Goal: Task Accomplishment & Management: Manage account settings

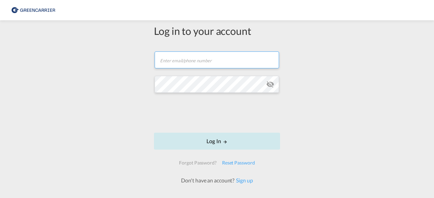
type input "[EMAIL_ADDRESS][DOMAIN_NAME]"
click at [227, 137] on button "Log In" at bounding box center [217, 141] width 126 height 17
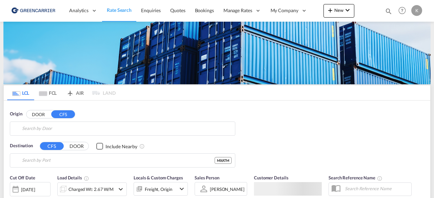
type input "DK-2880, Bagsværd"
type input "Altamira, MXATM"
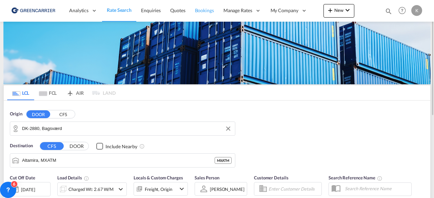
click at [210, 13] on span "Bookings" at bounding box center [204, 10] width 19 height 7
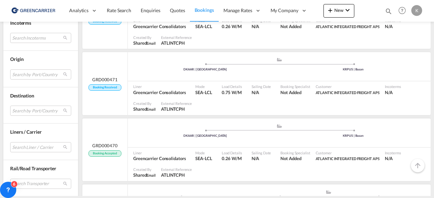
scroll to position [346, 0]
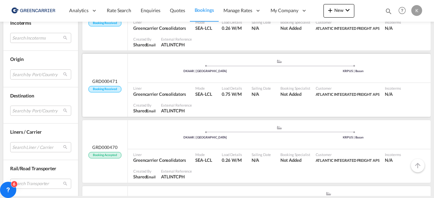
click at [225, 100] on div at bounding box center [311, 108] width 233 height 17
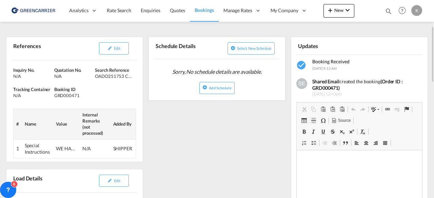
scroll to position [95, 0]
click at [114, 51] on button "Edit" at bounding box center [114, 49] width 30 height 12
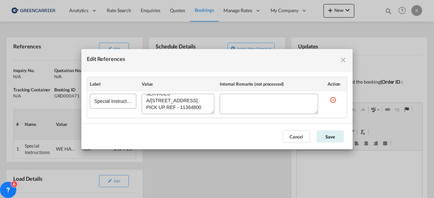
scroll to position [0, 0]
click at [342, 61] on md-icon "icon-close fg-AAA8AD cursor" at bounding box center [343, 60] width 8 height 8
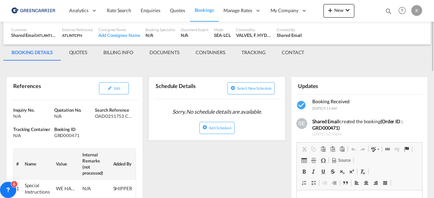
scroll to position [56, 0]
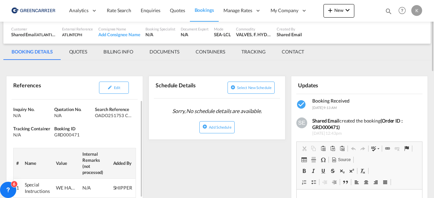
click at [72, 135] on div "GRD000471" at bounding box center [73, 135] width 39 height 6
copy div "GRD000471"
click at [95, 115] on div "OADO251753 CHA" at bounding box center [114, 116] width 39 height 6
drag, startPoint x: 96, startPoint y: 116, endPoint x: 135, endPoint y: 118, distance: 39.4
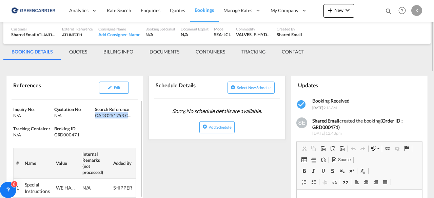
click at [135, 118] on div "Search Reference OADO251753 CHA" at bounding box center [115, 112] width 41 height 12
copy div "OADO251753 CHA"
click at [104, 88] on button "Edit" at bounding box center [114, 88] width 30 height 12
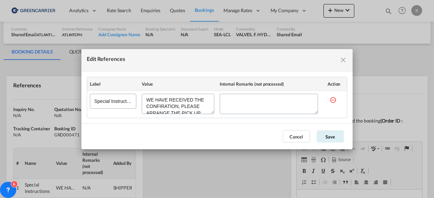
scroll to position [45, 0]
drag, startPoint x: 146, startPoint y: 99, endPoint x: 191, endPoint y: 109, distance: 45.2
click at [191, 109] on textarea "Edit References" at bounding box center [178, 104] width 73 height 20
drag, startPoint x: 202, startPoint y: 108, endPoint x: 125, endPoint y: 91, distance: 79.3
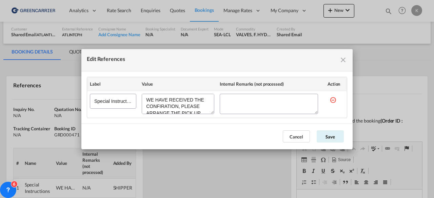
click at [125, 91] on tr "Special Instructions" at bounding box center [217, 104] width 260 height 27
click at [298, 135] on button "Cancel" at bounding box center [296, 137] width 27 height 12
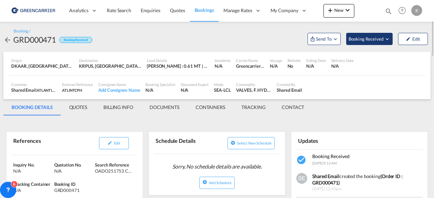
click at [377, 39] on span "Booking Received" at bounding box center [366, 39] width 36 height 7
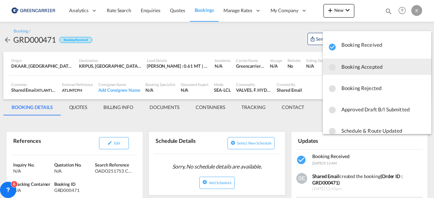
click at [361, 71] on span "Booking Accepted" at bounding box center [383, 67] width 84 height 12
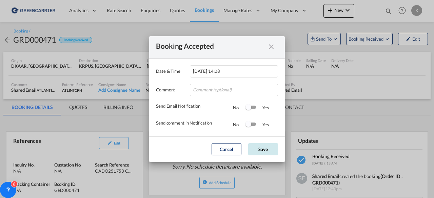
click at [277, 148] on button "Save" at bounding box center [263, 149] width 30 height 12
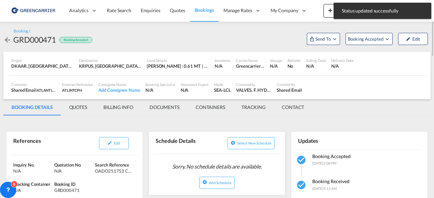
click at [8, 38] on md-icon "icon-arrow-left" at bounding box center [7, 40] width 8 height 8
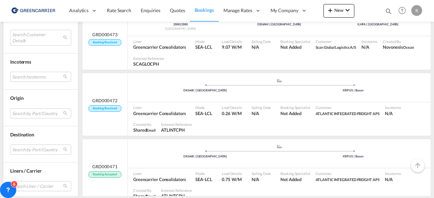
scroll to position [258, 0]
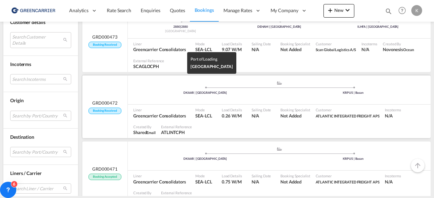
click at [170, 92] on div "DKAAR | [GEOGRAPHIC_DATA]" at bounding box center [205, 93] width 148 height 4
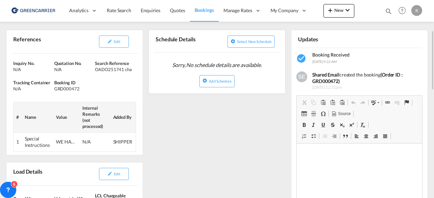
scroll to position [102, 0]
click at [114, 41] on span "Edit" at bounding box center [117, 41] width 6 height 4
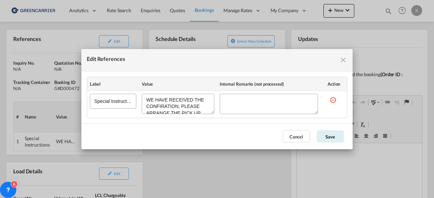
click at [224, 186] on div "Edit References Label Value Internal Remarks (not processed) Action Special Ins…" at bounding box center [217, 99] width 434 height 198
click at [295, 132] on button "Cancel" at bounding box center [296, 137] width 27 height 12
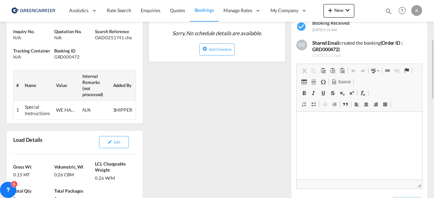
scroll to position [133, 0]
click at [56, 57] on div "GRD000472" at bounding box center [73, 57] width 39 height 6
copy div "GRD000472"
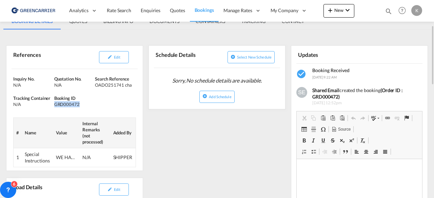
scroll to position [86, 0]
drag, startPoint x: 97, startPoint y: 85, endPoint x: 131, endPoint y: 83, distance: 34.6
click at [131, 83] on div "OADO251741 cha" at bounding box center [114, 85] width 39 height 6
copy div "OADO251741 cha"
click at [126, 61] on button "Edit" at bounding box center [114, 57] width 30 height 12
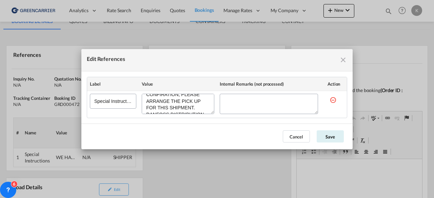
scroll to position [45, 0]
drag, startPoint x: 147, startPoint y: 99, endPoint x: 216, endPoint y: 119, distance: 72.0
click at [216, 119] on md-dialog-content "Label Value Internal Remarks (not processed) Action Special Instructions" at bounding box center [216, 98] width 271 height 52
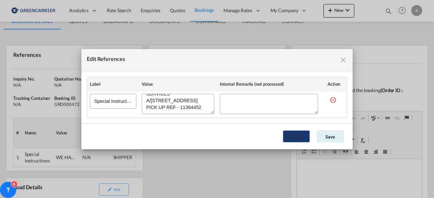
click at [302, 131] on button "Cancel" at bounding box center [296, 137] width 27 height 12
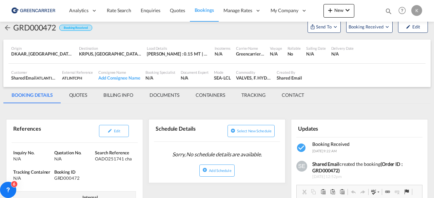
scroll to position [0, 0]
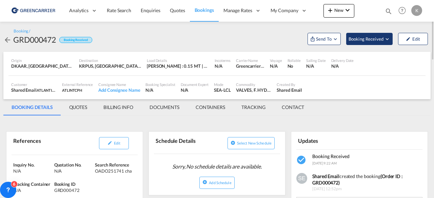
click at [373, 42] on span "Booking Received" at bounding box center [366, 39] width 36 height 7
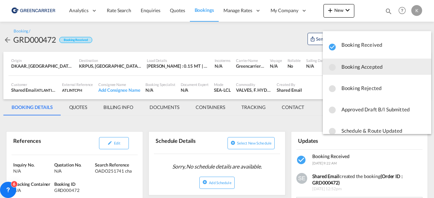
click at [374, 66] on span "Booking Accepted" at bounding box center [383, 67] width 84 height 12
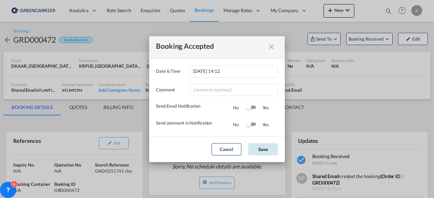
click at [270, 149] on button "Save" at bounding box center [263, 149] width 30 height 12
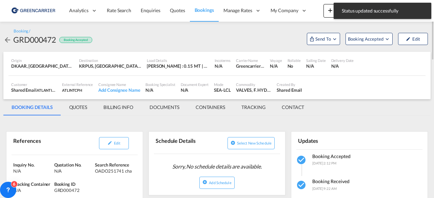
click at [7, 39] on md-icon "icon-arrow-left" at bounding box center [7, 40] width 8 height 8
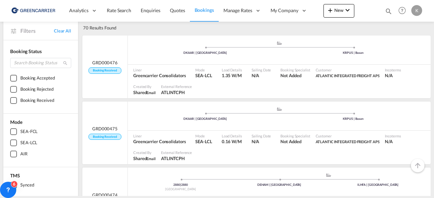
scroll to position [33, 0]
click at [214, 133] on div "Mode SEA-LCL" at bounding box center [206, 139] width 26 height 17
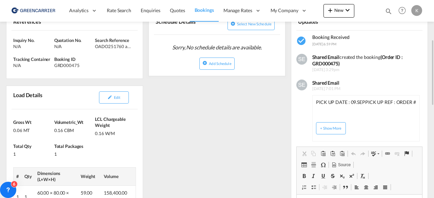
scroll to position [119, 0]
drag, startPoint x: 328, startPoint y: 101, endPoint x: 405, endPoint y: 104, distance: 76.3
drag, startPoint x: 405, startPoint y: 104, endPoint x: 417, endPoint y: 113, distance: 15.5
click at [417, 113] on div "PICK UP DATE : 09.SEP PICK UP REF : ORDER # SDK0046444 Pickup address: Senmatic…" at bounding box center [365, 118] width 107 height 46
click at [333, 122] on button "+ Show More" at bounding box center [331, 128] width 30 height 12
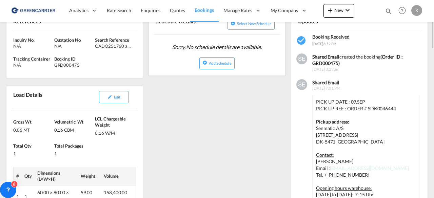
scroll to position [77, 0]
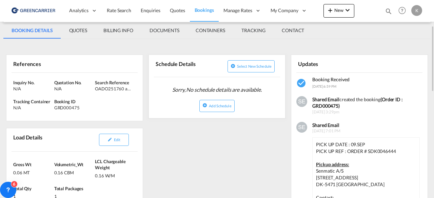
click at [71, 106] on div "GRD000475" at bounding box center [73, 108] width 39 height 6
copy div "GRD000475"
click at [95, 89] on div "Quotation No. N/A" at bounding box center [74, 86] width 41 height 12
drag, startPoint x: 96, startPoint y: 88, endPoint x: 138, endPoint y: 91, distance: 42.5
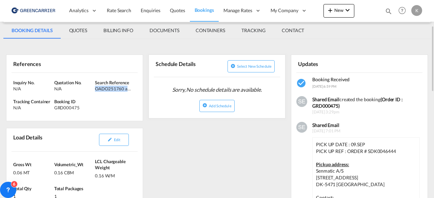
click at [138, 91] on div "Inquiry No. N/A Quotation No. N/A Search Reference OADO251760 amelie Tracking C…" at bounding box center [74, 97] width 136 height 48
copy div "OADO251760 amelie"
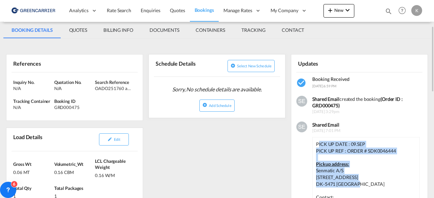
drag, startPoint x: 317, startPoint y: 142, endPoint x: 356, endPoint y: 185, distance: 57.9
copy div "ICK UP DATE : 09.SEP PICK UP REF : ORDER # SDK0046444 Pickup address: Senmatic …"
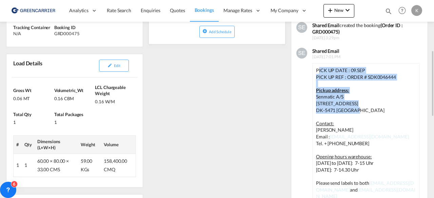
scroll to position [152, 0]
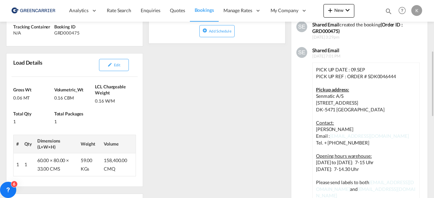
click at [355, 169] on p "[DATE]: 7-14.30 Uhr" at bounding box center [366, 169] width 100 height 7
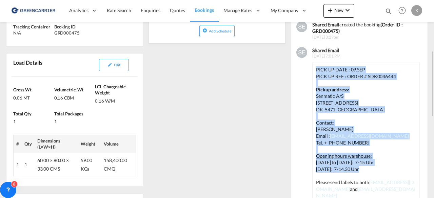
drag, startPoint x: 357, startPoint y: 169, endPoint x: 316, endPoint y: 68, distance: 109.2
click at [316, 68] on div "PICK UP DATE : 09.SEP PICK UP REF : ORDER # SDK0046444 Pickup address: Senmatic…" at bounding box center [366, 132] width 100 height 133
copy div "PICK UP DATE : 09.SEP PICK UP REF : ORDER # SDK0046444 Pickup address: Senmatic…"
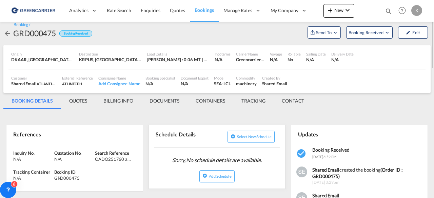
scroll to position [0, 0]
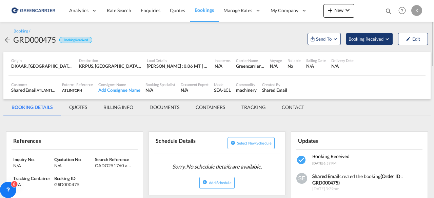
click at [381, 36] on span "Booking Received" at bounding box center [366, 39] width 36 height 7
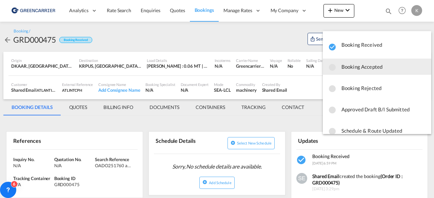
click at [358, 67] on span "Booking Accepted" at bounding box center [383, 67] width 84 height 12
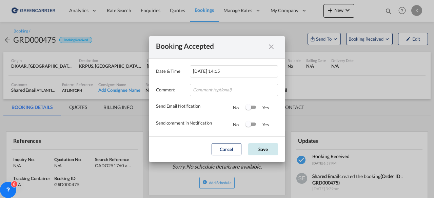
click at [275, 143] on button "Save" at bounding box center [263, 149] width 30 height 12
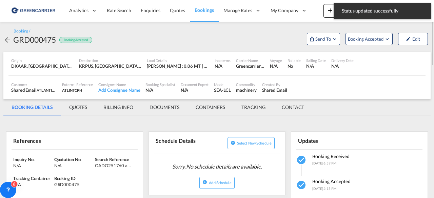
click at [5, 41] on md-icon "icon-arrow-left" at bounding box center [7, 40] width 8 height 8
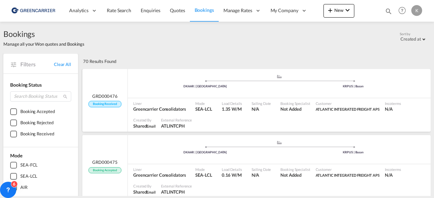
click at [181, 106] on span "Greencarrier Consolidators" at bounding box center [159, 109] width 53 height 6
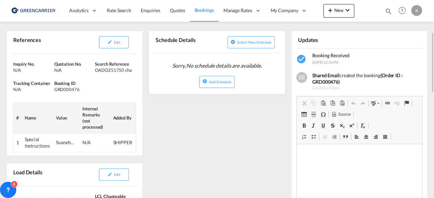
scroll to position [102, 0]
click at [115, 40] on span "Edit" at bounding box center [117, 41] width 6 height 4
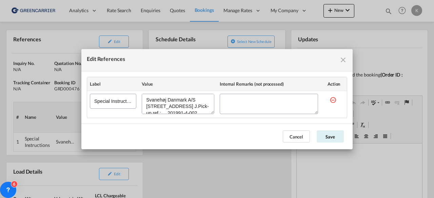
scroll to position [12, 0]
drag, startPoint x: 145, startPoint y: 98, endPoint x: 186, endPoint y: 121, distance: 46.9
click at [186, 121] on md-dialog-content "Label Value Internal Remarks (not processed) Action Special Instructions" at bounding box center [216, 98] width 271 height 52
click at [259, 122] on md-dialog-content "Label Value Internal Remarks (not processed) Action Special Instructions" at bounding box center [216, 98] width 271 height 52
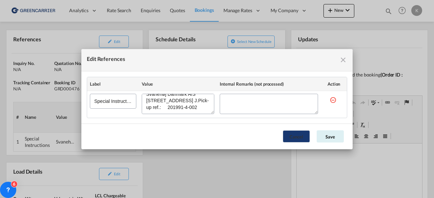
click at [299, 138] on button "Cancel" at bounding box center [296, 137] width 27 height 12
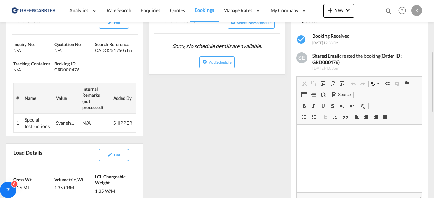
scroll to position [120, 0]
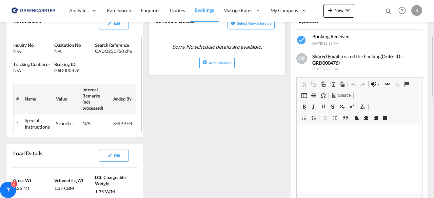
click at [69, 69] on div "GRD000476" at bounding box center [73, 70] width 39 height 6
copy div "GRD000476"
drag, startPoint x: 96, startPoint y: 52, endPoint x: 137, endPoint y: 51, distance: 41.0
click at [137, 51] on div "Inquiry No. N/A Quotation No. N/A Search Reference OADO251750 cha Tracking Cont…" at bounding box center [74, 87] width 136 height 105
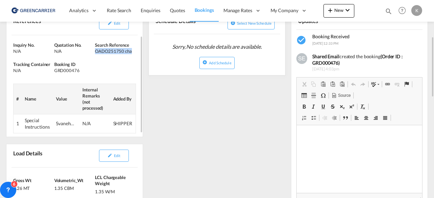
copy div "OADO251750 cha"
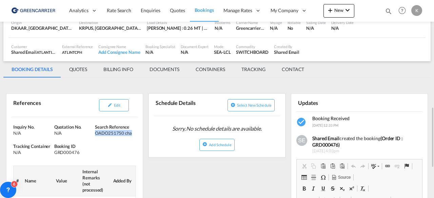
scroll to position [112, 0]
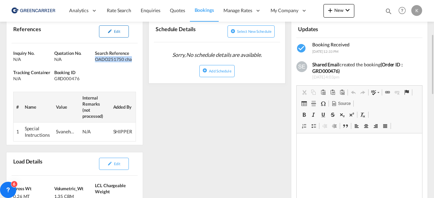
click at [118, 31] on span "Edit" at bounding box center [117, 31] width 6 height 4
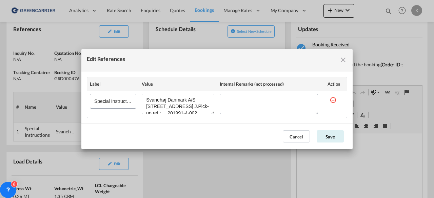
scroll to position [12, 0]
drag, startPoint x: 146, startPoint y: 99, endPoint x: 204, endPoint y: 135, distance: 68.0
click at [204, 135] on md-dialog "Edit References Label Value Internal Remarks (not processed) Action Special Ins…" at bounding box center [216, 99] width 271 height 100
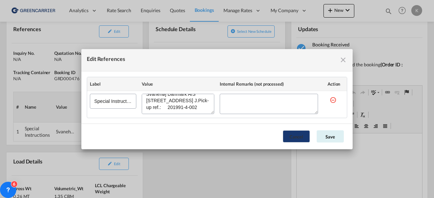
click at [304, 139] on button "Cancel" at bounding box center [296, 137] width 27 height 12
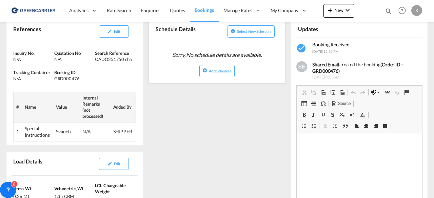
scroll to position [0, 0]
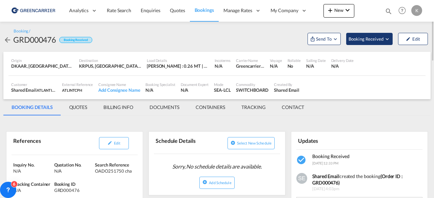
click at [376, 42] on button "Booking Received" at bounding box center [369, 39] width 46 height 12
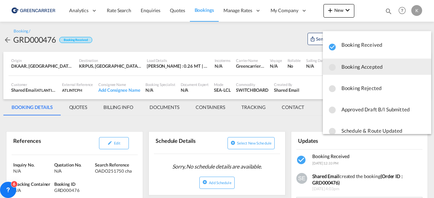
click at [362, 72] on span "Booking Accepted" at bounding box center [383, 67] width 84 height 12
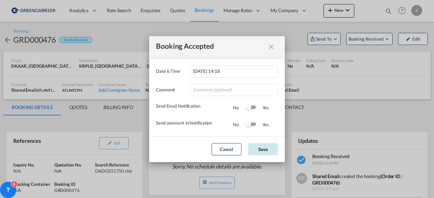
click at [272, 145] on button "Save" at bounding box center [263, 149] width 30 height 12
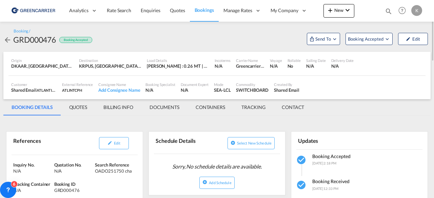
click at [8, 37] on md-icon "icon-arrow-left" at bounding box center [7, 40] width 8 height 8
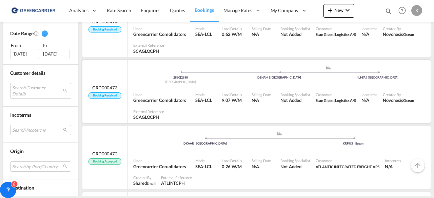
scroll to position [182, 0]
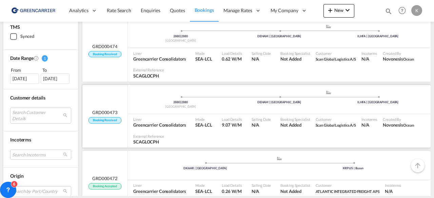
click at [211, 99] on ul "2880 | 2880 [GEOGRAPHIC_DATA] .a{fill:#aaa8ad;} .a{fill:#aaa8ad;} DEHAM | [GEOG…" at bounding box center [279, 98] width 296 height 3
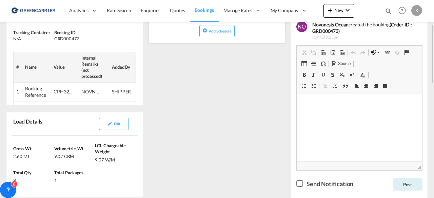
scroll to position [119, 0]
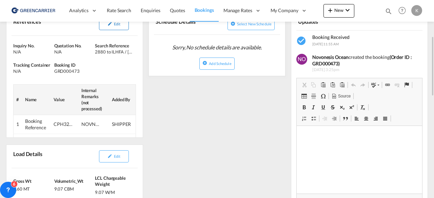
click at [107, 24] on button "Edit" at bounding box center [114, 24] width 30 height 12
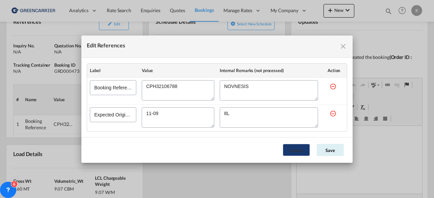
click at [297, 150] on button "Cancel" at bounding box center [296, 150] width 27 height 12
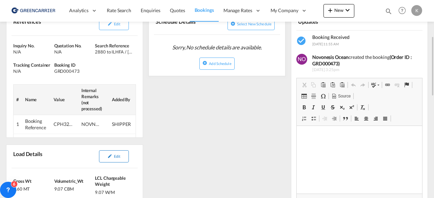
click at [115, 154] on span "Edit" at bounding box center [117, 156] width 6 height 4
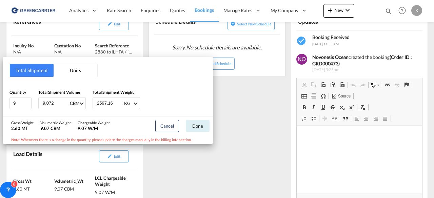
click at [276, 147] on div "Total Shipment Units Quantity 9 Total Shipment Volume 9.072 CBM CBM CFT Total S…" at bounding box center [217, 99] width 434 height 198
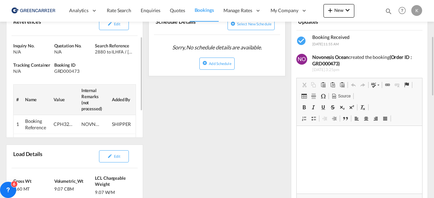
click at [66, 70] on div "GRD000473" at bounding box center [73, 71] width 39 height 6
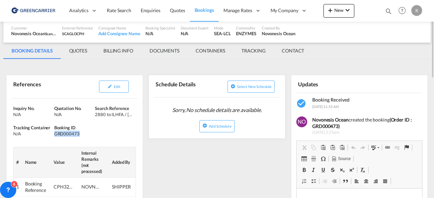
scroll to position [58, 0]
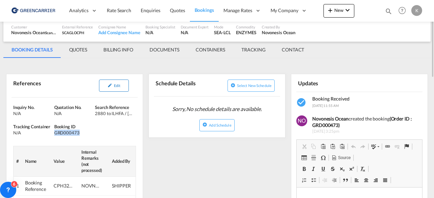
click at [105, 87] on button "Edit" at bounding box center [114, 86] width 30 height 12
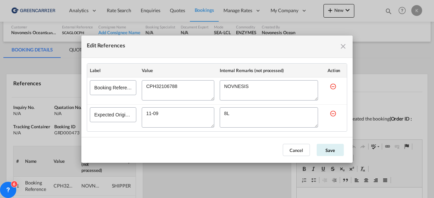
drag, startPoint x: 180, startPoint y: 86, endPoint x: 127, endPoint y: 83, distance: 53.0
click at [127, 83] on tr "Booking Reference" at bounding box center [217, 90] width 260 height 27
click at [284, 145] on button "Cancel" at bounding box center [296, 150] width 27 height 12
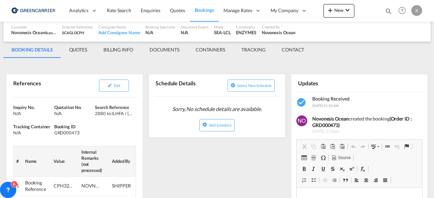
scroll to position [0, 0]
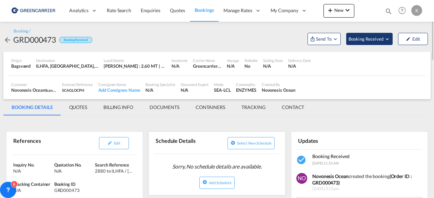
click at [379, 37] on span "Booking Received" at bounding box center [366, 39] width 36 height 7
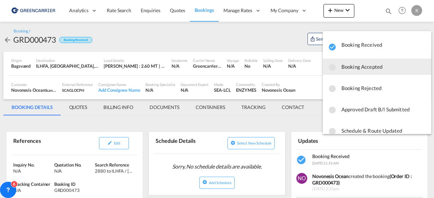
click at [363, 67] on span "Booking Accepted" at bounding box center [383, 67] width 84 height 12
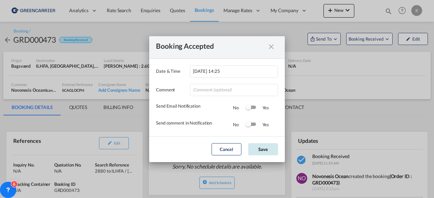
click at [272, 145] on button "Save" at bounding box center [263, 149] width 30 height 12
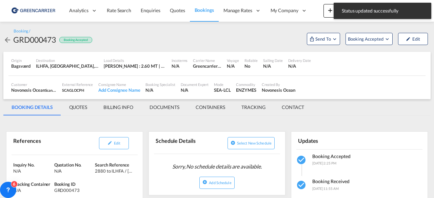
click at [6, 40] on md-icon "icon-arrow-left" at bounding box center [7, 40] width 8 height 8
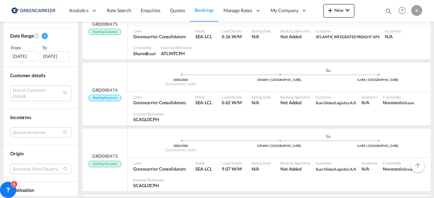
scroll to position [205, 0]
click at [142, 99] on span "Greencarrier Consolidators" at bounding box center [159, 102] width 53 height 6
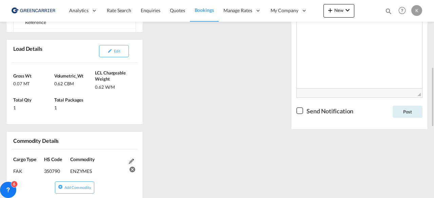
scroll to position [224, 0]
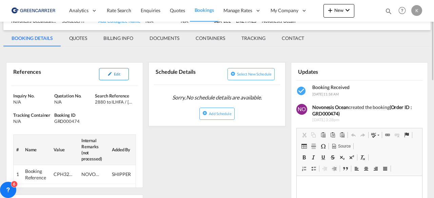
click at [115, 71] on button "Edit" at bounding box center [114, 74] width 30 height 12
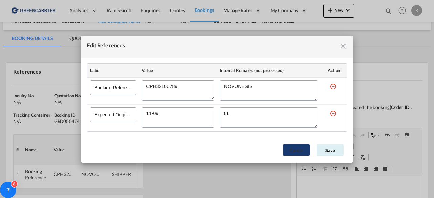
click at [295, 152] on button "Cancel" at bounding box center [296, 150] width 27 height 12
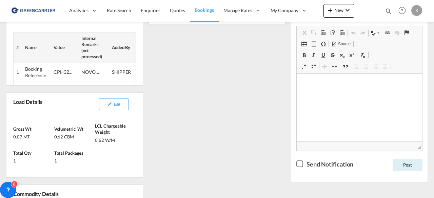
scroll to position [171, 0]
click at [112, 106] on button "Edit" at bounding box center [114, 105] width 30 height 12
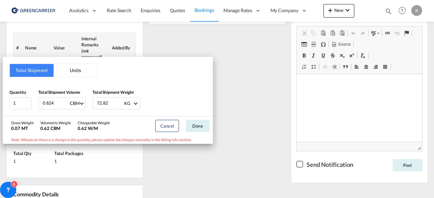
click at [235, 118] on div "Total Shipment Units Quantity 1 Total Shipment Volume 0.624 CBM CBM CFT Total S…" at bounding box center [217, 99] width 434 height 198
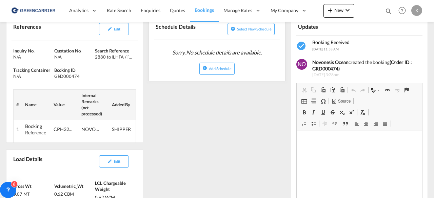
scroll to position [114, 0]
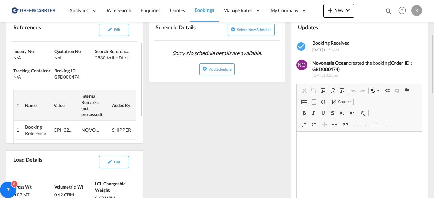
click at [70, 77] on div "GRD000474" at bounding box center [73, 77] width 39 height 6
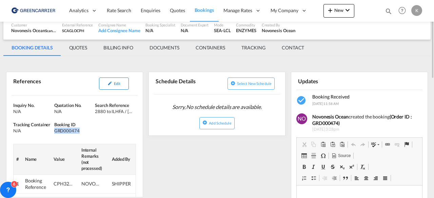
click at [119, 83] on span "Edit" at bounding box center [117, 83] width 6 height 4
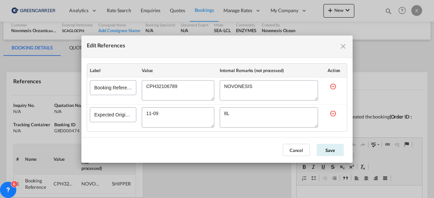
drag, startPoint x: 184, startPoint y: 90, endPoint x: 137, endPoint y: 81, distance: 47.6
click at [137, 81] on tr "Booking Reference" at bounding box center [217, 90] width 260 height 27
click at [344, 49] on md-icon "icon-close fg-AAA8AD cursor" at bounding box center [343, 46] width 8 height 8
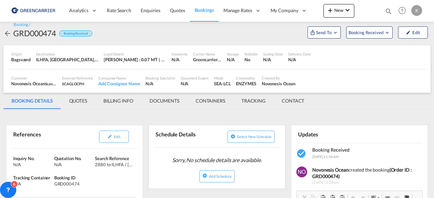
scroll to position [0, 0]
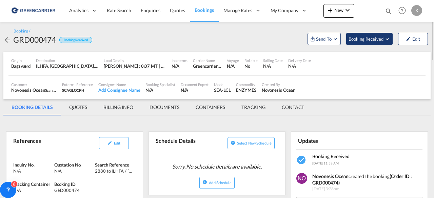
click at [374, 39] on span "Booking Received" at bounding box center [366, 39] width 36 height 7
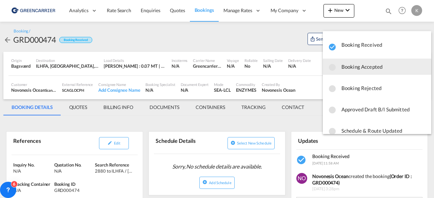
click at [371, 65] on span "Booking Accepted" at bounding box center [383, 67] width 84 height 12
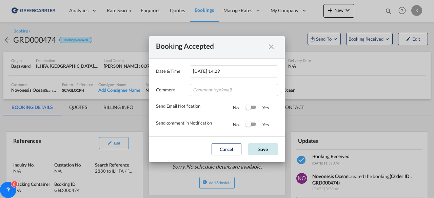
click at [262, 155] on button "Save" at bounding box center [263, 149] width 30 height 12
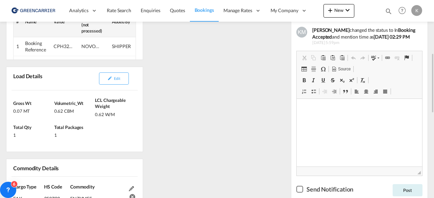
scroll to position [197, 0]
click at [116, 74] on button "Edit" at bounding box center [114, 79] width 30 height 12
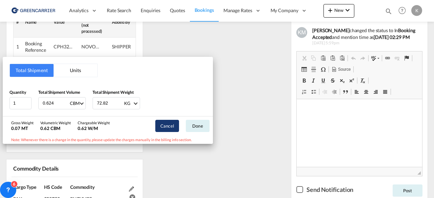
click at [174, 126] on button "Cancel" at bounding box center [167, 126] width 24 height 12
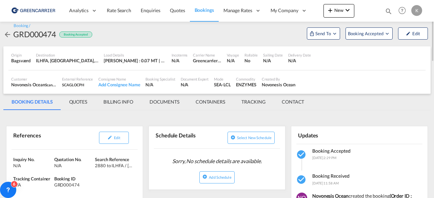
scroll to position [5, 0]
click at [5, 35] on md-icon "icon-arrow-left" at bounding box center [7, 35] width 8 height 8
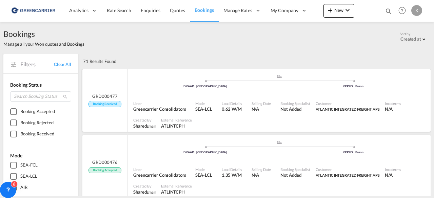
click at [154, 81] on span at bounding box center [205, 81] width 148 height 2
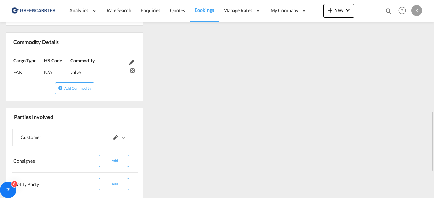
scroll to position [377, 0]
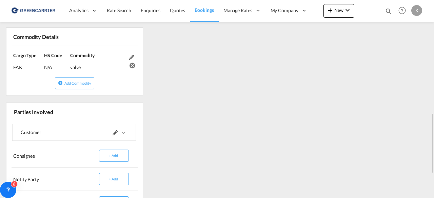
click at [123, 132] on md-icon "icons/ic_keyboard_arrow_right_black_24px.svg" at bounding box center [123, 133] width 8 height 8
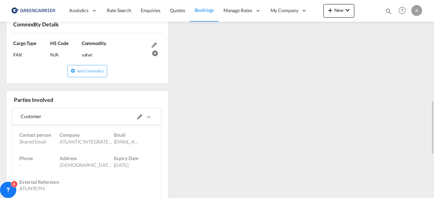
click at [145, 121] on md-icon "icons/ic_keyboard_arrow_right_black_24px.svg" at bounding box center [149, 117] width 8 height 8
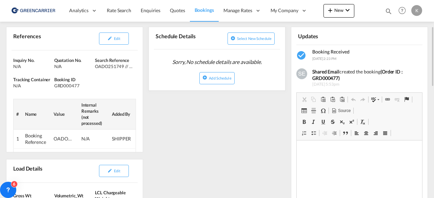
scroll to position [96, 0]
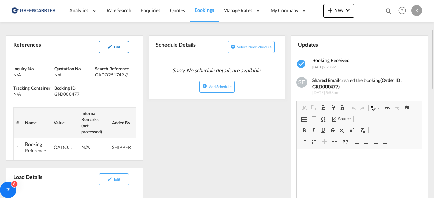
click at [124, 49] on button "Edit" at bounding box center [114, 47] width 30 height 12
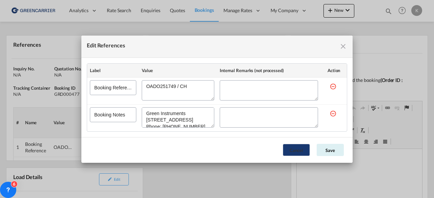
click at [294, 154] on button "Cancel" at bounding box center [296, 150] width 27 height 12
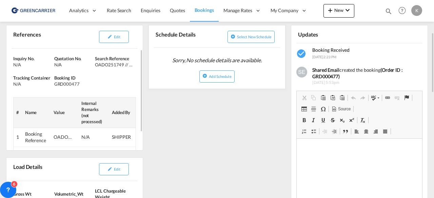
scroll to position [0, 0]
click at [74, 82] on div "GRD000477" at bounding box center [73, 84] width 39 height 6
drag, startPoint x: 96, startPoint y: 65, endPoint x: 139, endPoint y: 65, distance: 42.4
click at [139, 65] on div "Inquiry No. N/A Quotation No. N/A Search Reference OADO251749 // CH Tracking Co…" at bounding box center [74, 111] width 136 height 124
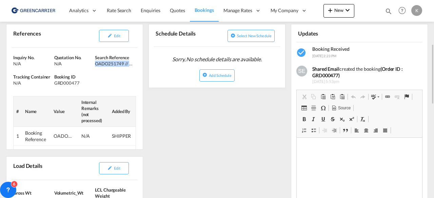
scroll to position [105, 0]
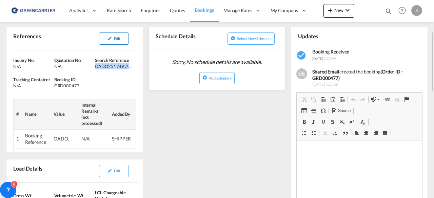
click at [113, 37] on button "Edit" at bounding box center [114, 39] width 30 height 12
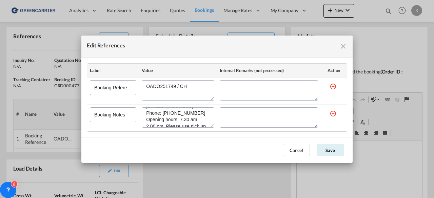
scroll to position [32, 0]
drag, startPoint x: 146, startPoint y: 114, endPoint x: 207, endPoint y: 134, distance: 64.2
click at [207, 134] on md-dialog-content "Label Value Internal Remarks (not processed) Action Booking Reference Booking N…" at bounding box center [216, 97] width 271 height 79
